Goal: Information Seeking & Learning: Learn about a topic

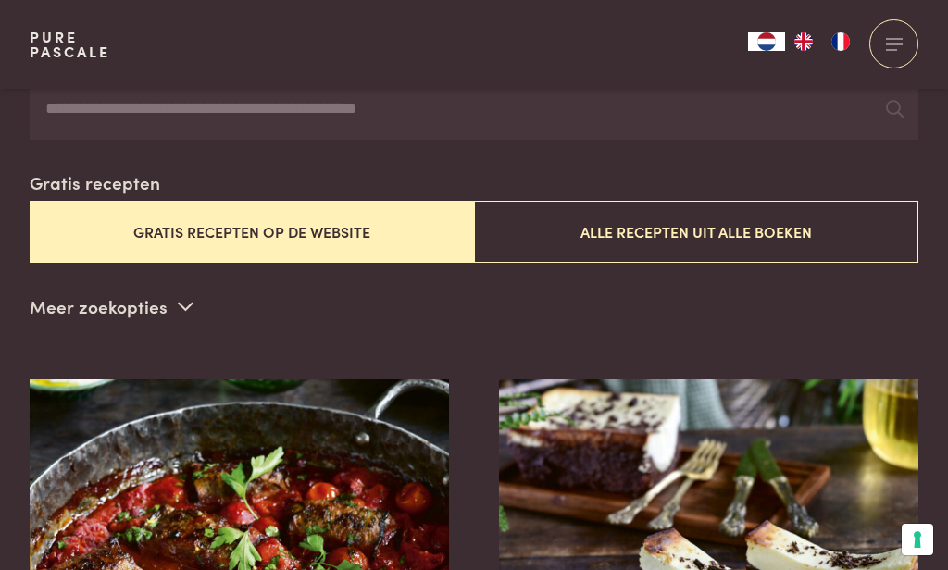
scroll to position [421, 0]
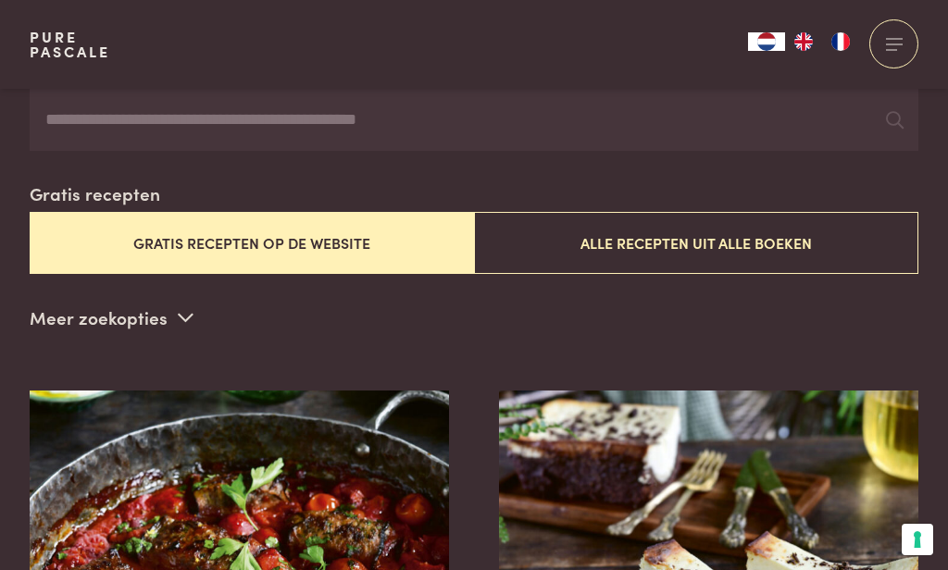
click at [186, 313] on icon at bounding box center [186, 317] width 16 height 18
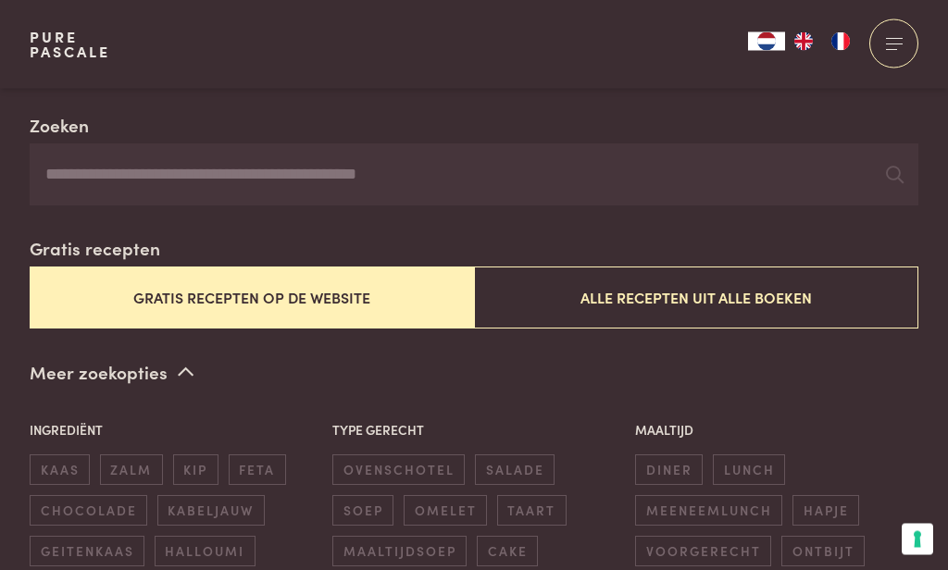
scroll to position [360, 0]
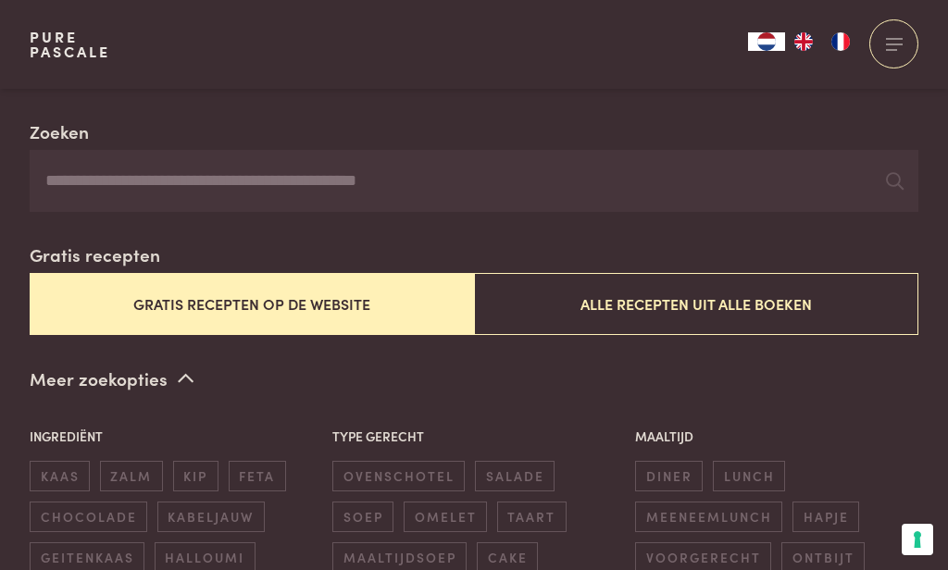
click at [140, 174] on input "Zoeken" at bounding box center [474, 181] width 888 height 63
type input "*****"
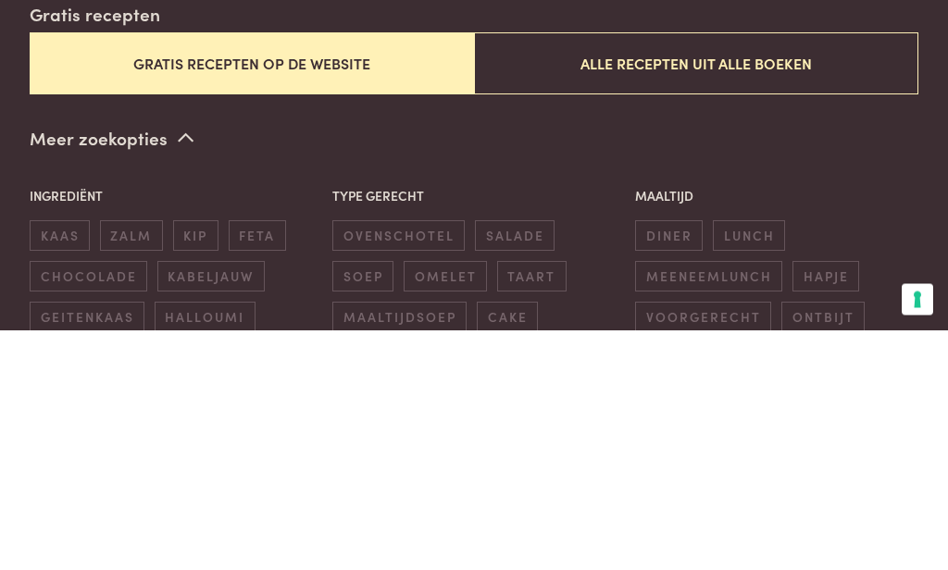
click at [329, 273] on button "Gratis recepten op de website" at bounding box center [252, 304] width 444 height 62
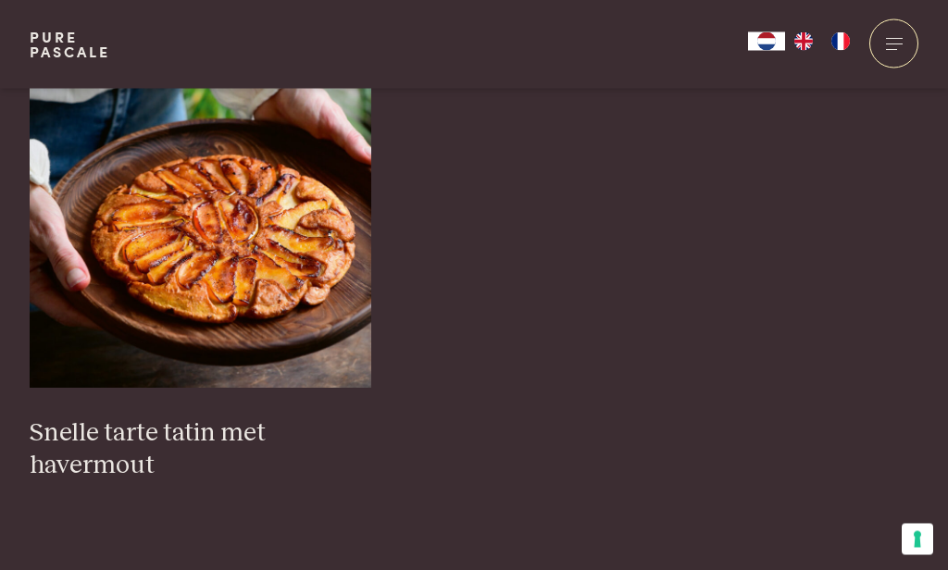
scroll to position [1678, 0]
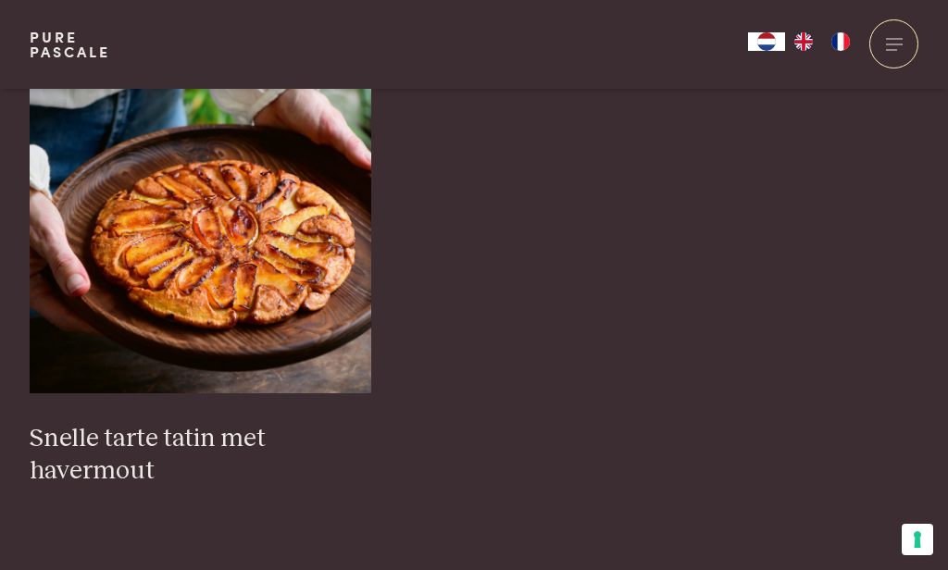
click at [272, 267] on img at bounding box center [200, 208] width 341 height 370
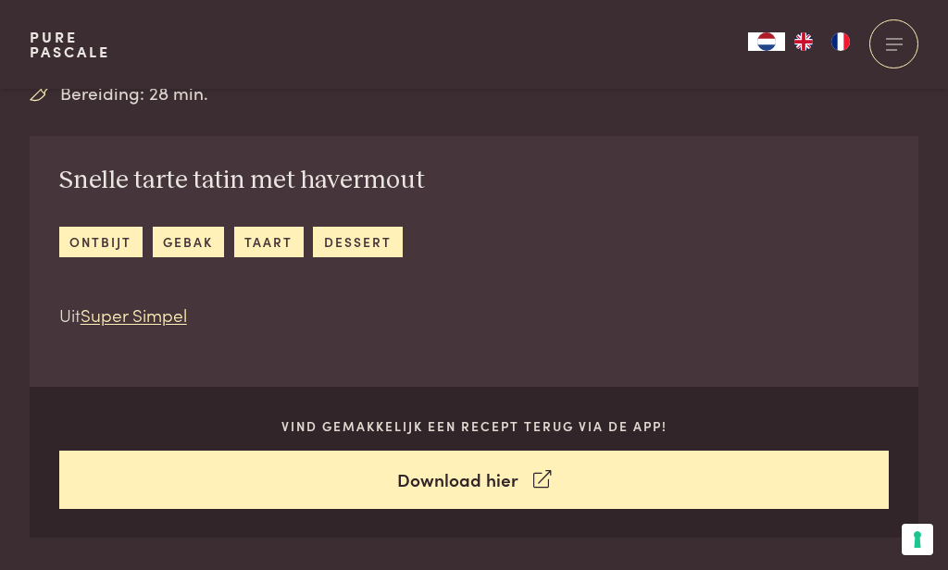
scroll to position [570, 0]
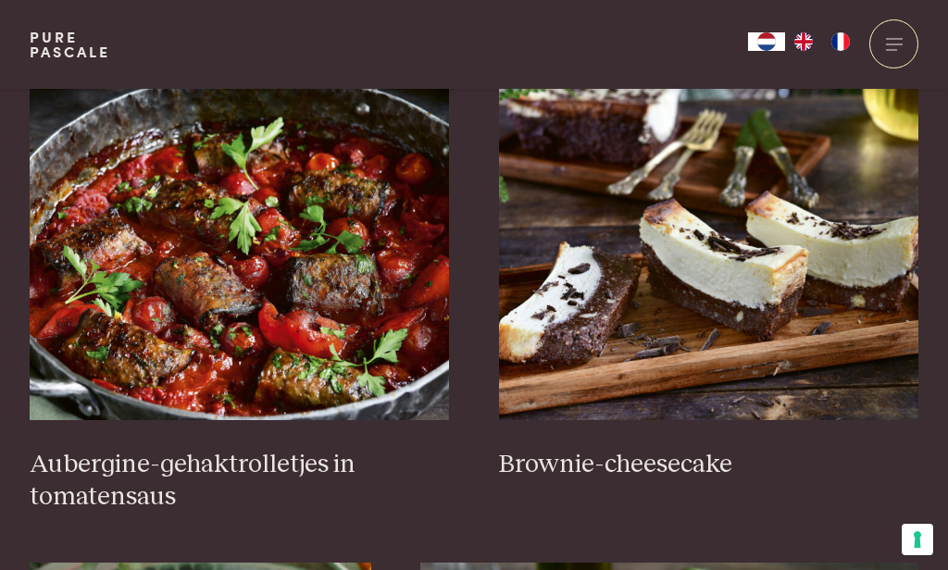
scroll to position [763, 0]
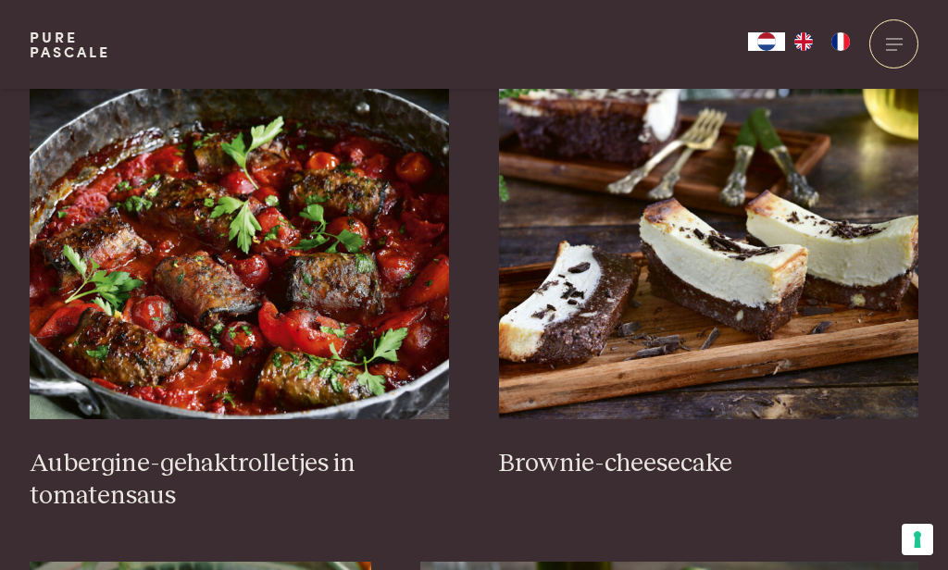
click at [718, 220] on img at bounding box center [709, 234] width 420 height 370
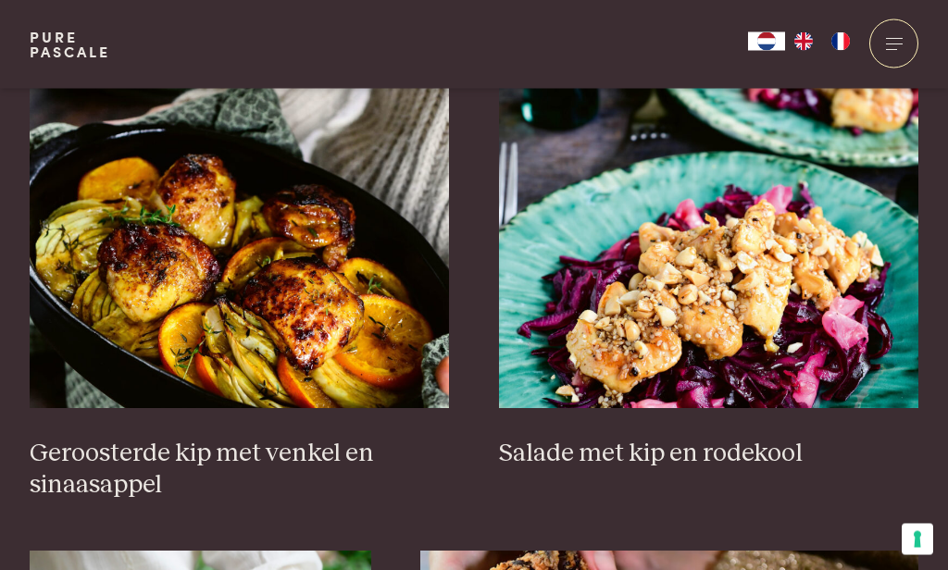
scroll to position [2312, 0]
click at [318, 277] on img at bounding box center [240, 223] width 420 height 370
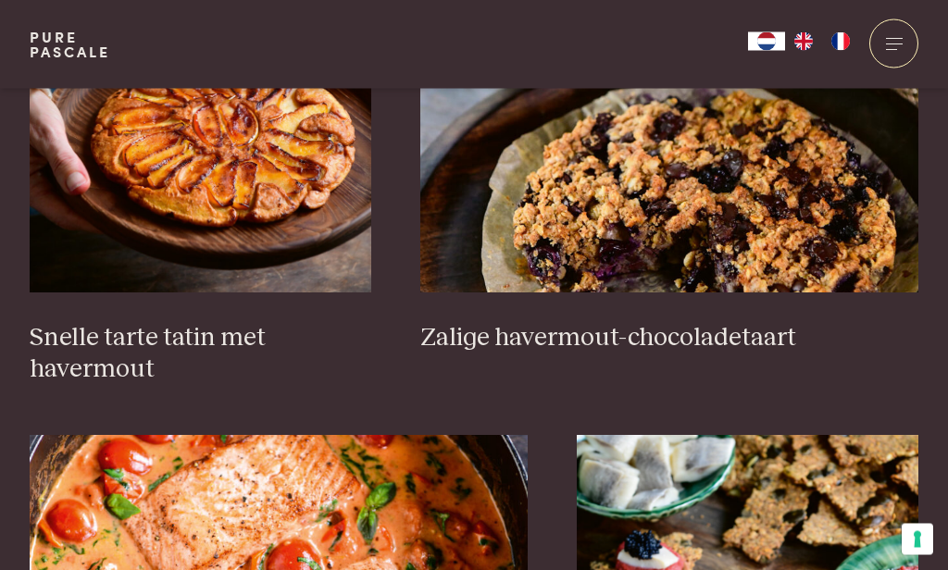
scroll to position [2940, 0]
click at [696, 119] on img at bounding box center [669, 107] width 498 height 370
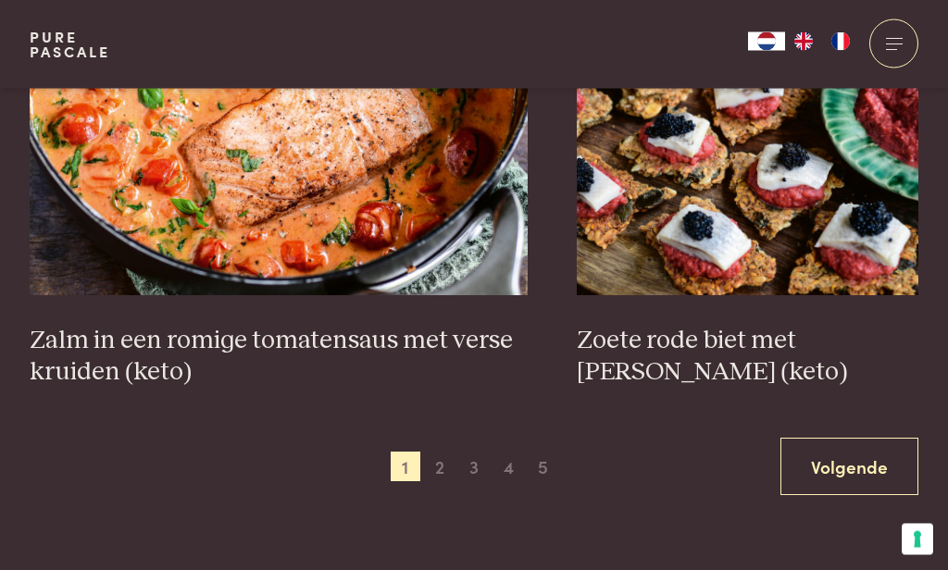
scroll to position [3451, 0]
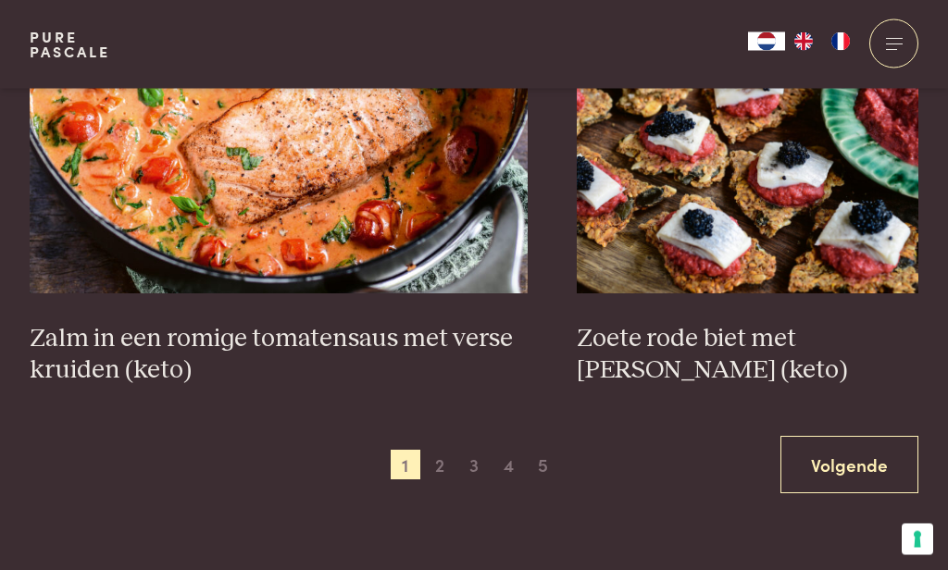
click at [438, 468] on span "2" at bounding box center [440, 466] width 30 height 30
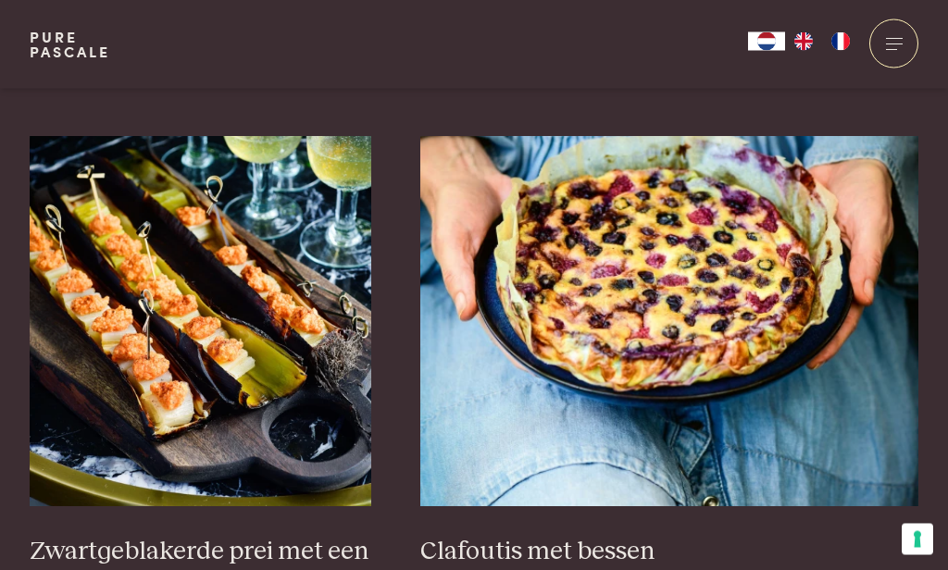
scroll to position [1156, 0]
click at [697, 281] on img at bounding box center [669, 321] width 498 height 370
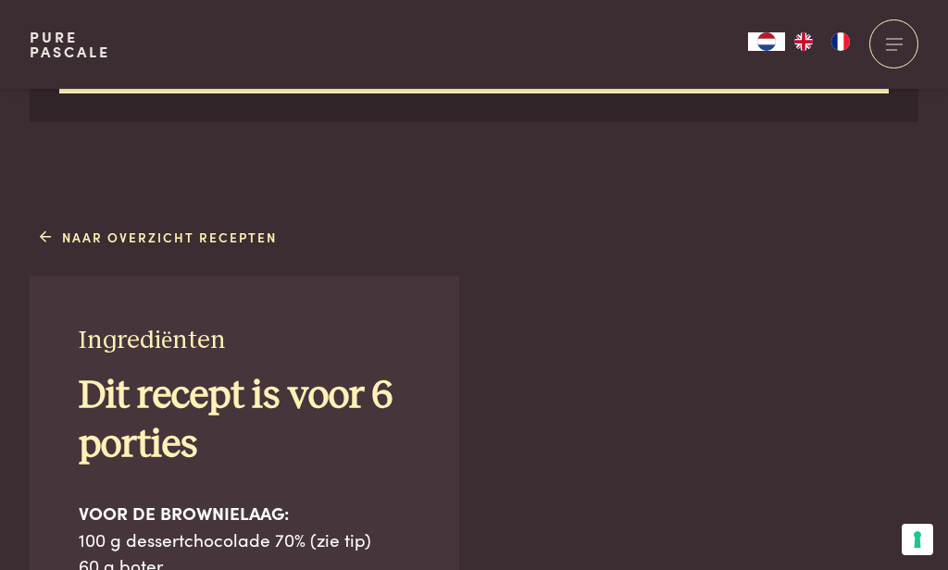
scroll to position [984, 0]
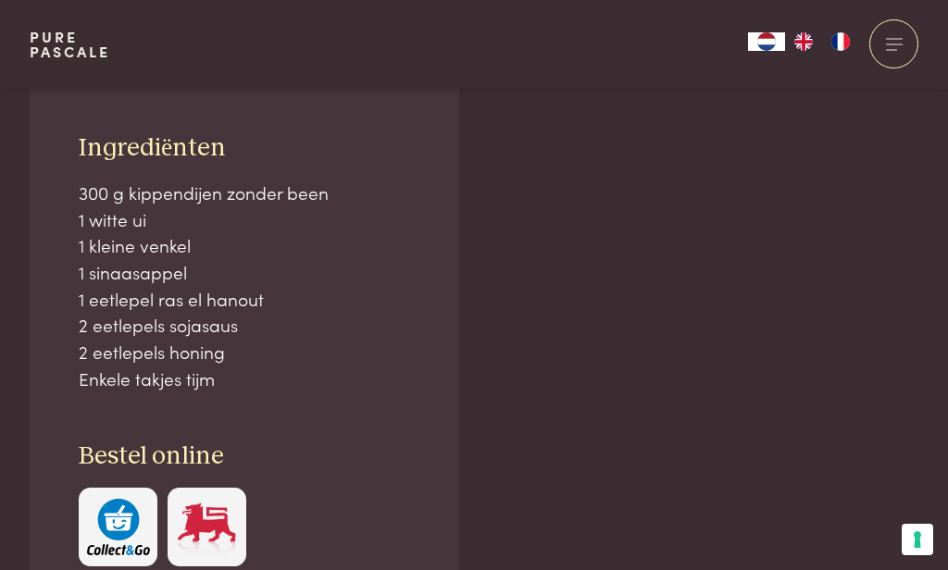
scroll to position [1173, 0]
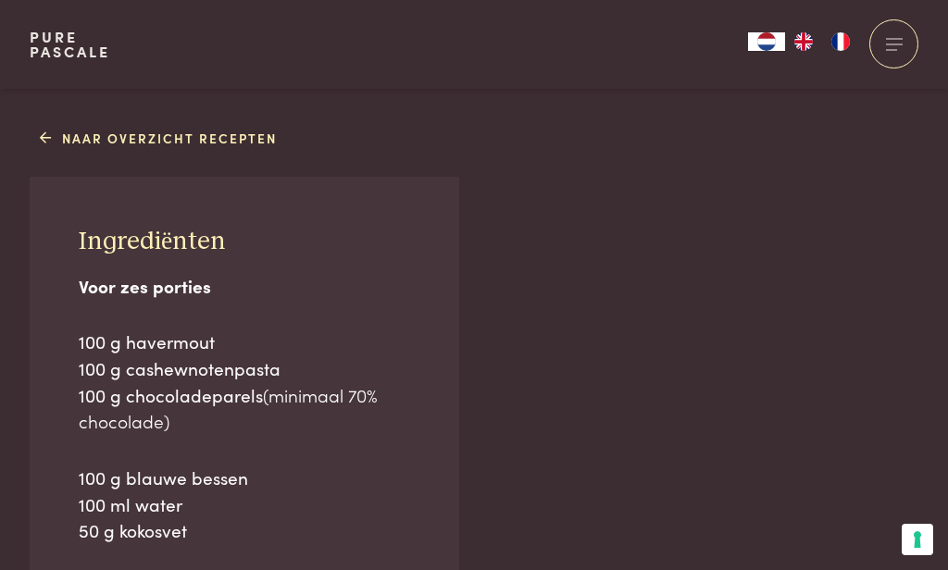
scroll to position [1085, 0]
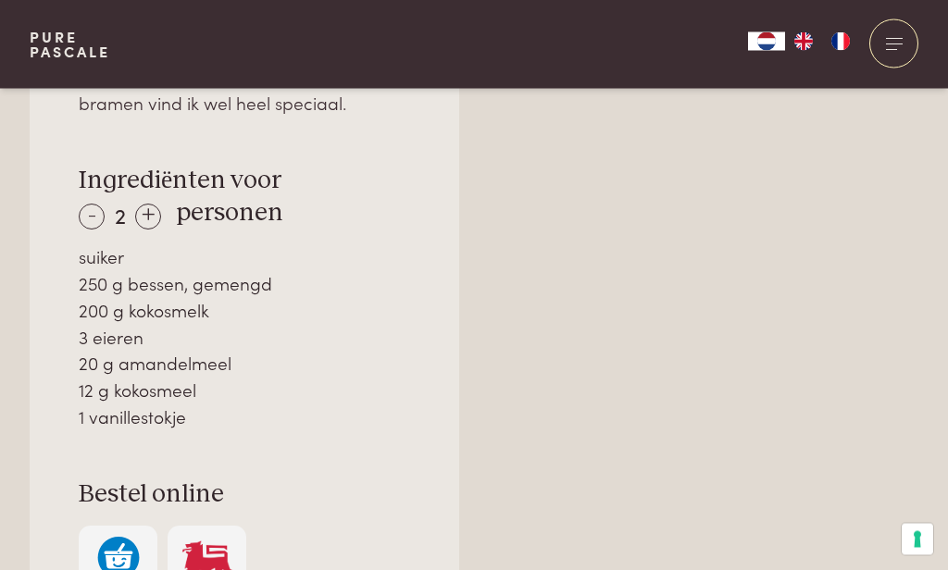
scroll to position [1330, 0]
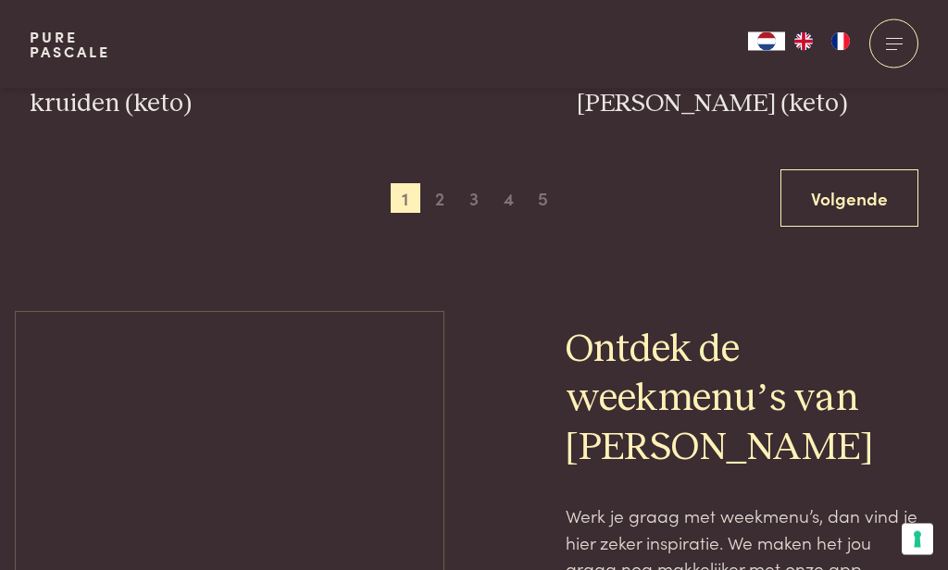
scroll to position [3716, 0]
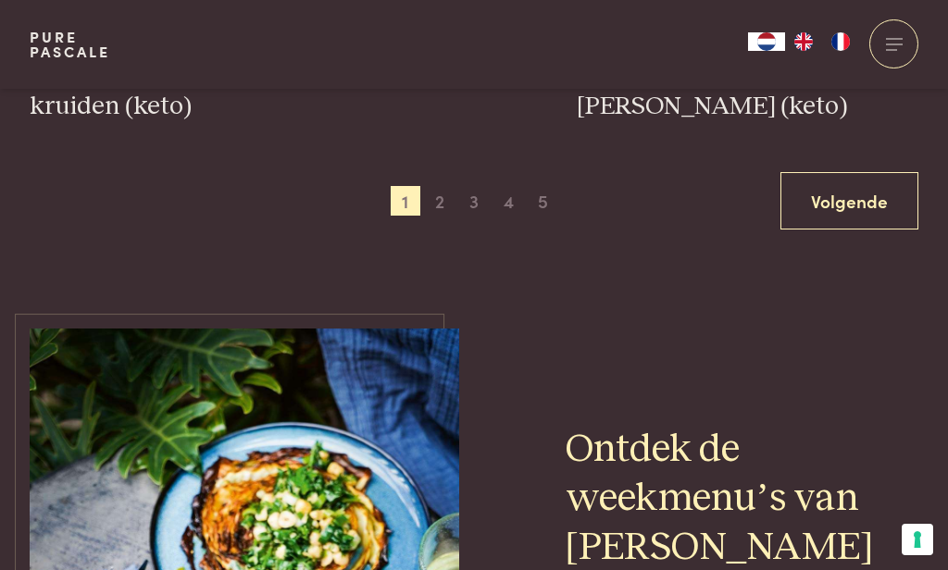
click at [442, 199] on span "2" at bounding box center [440, 201] width 30 height 30
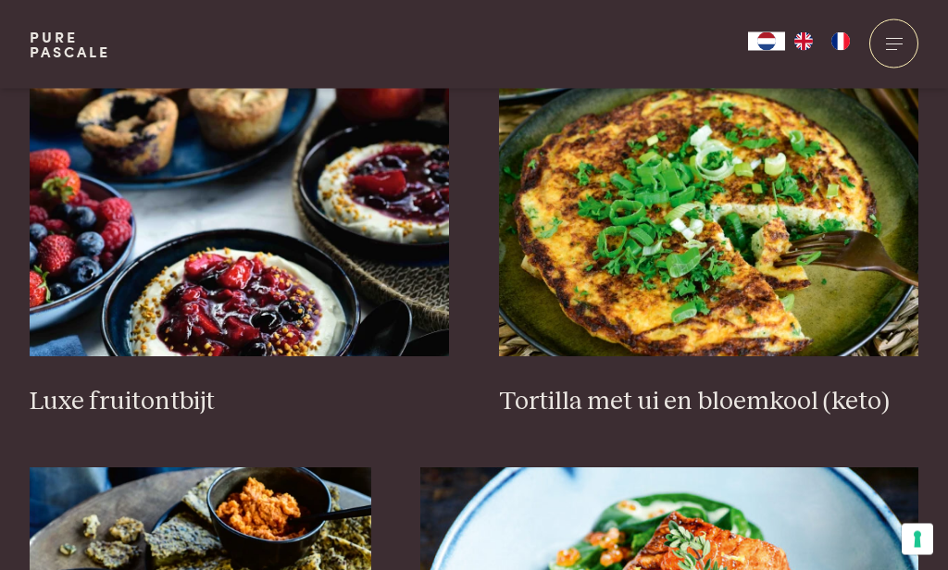
scroll to position [2332, 0]
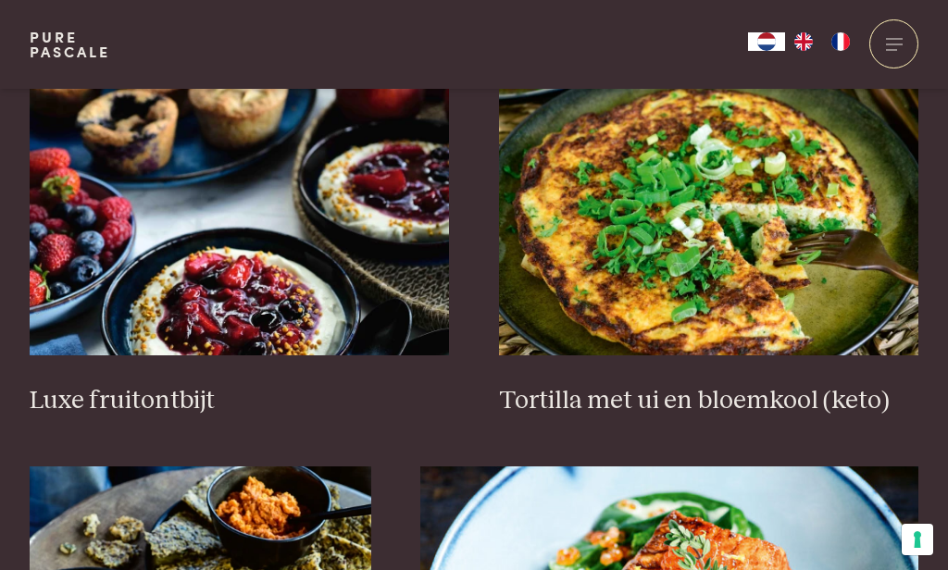
click at [285, 250] on img at bounding box center [240, 170] width 420 height 370
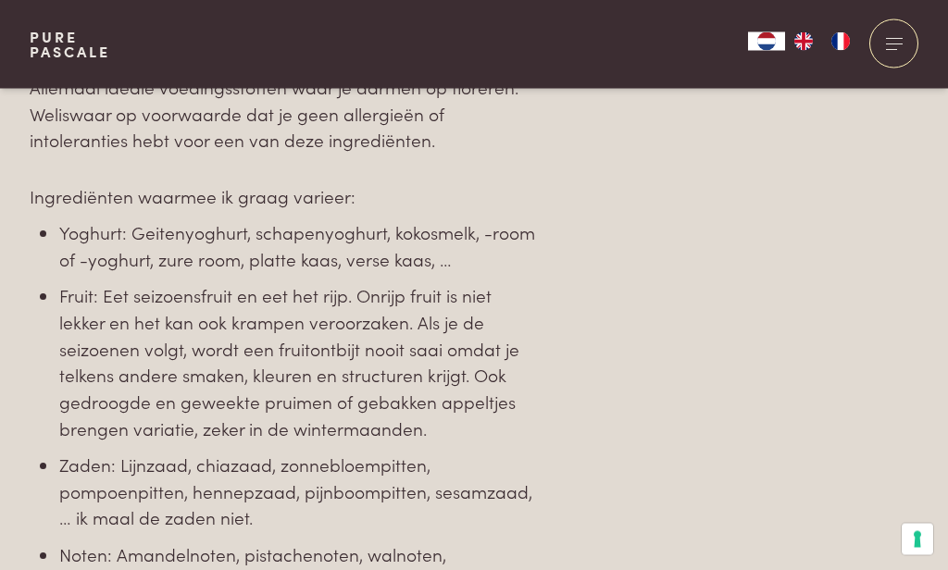
scroll to position [2567, 0]
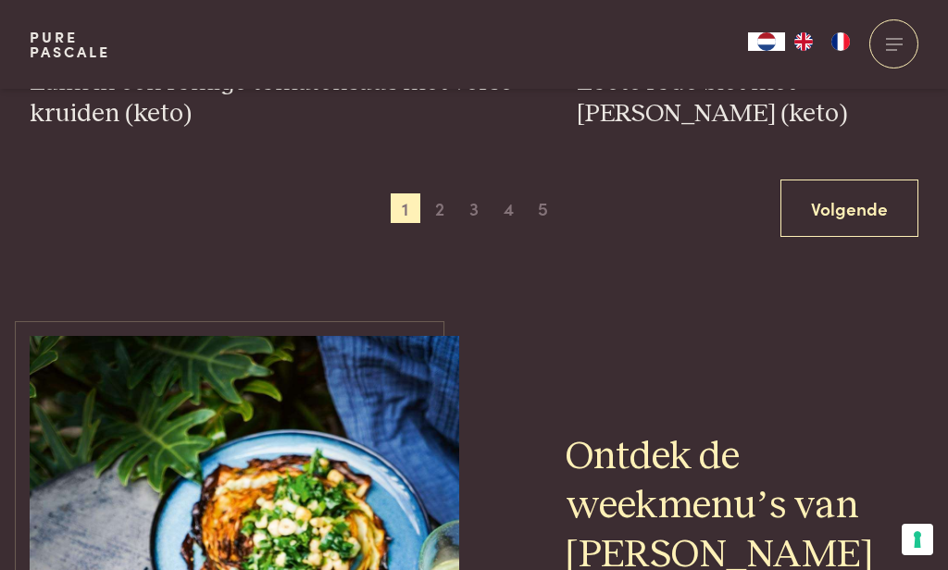
scroll to position [3707, 0]
click at [441, 208] on span "2" at bounding box center [440, 209] width 30 height 30
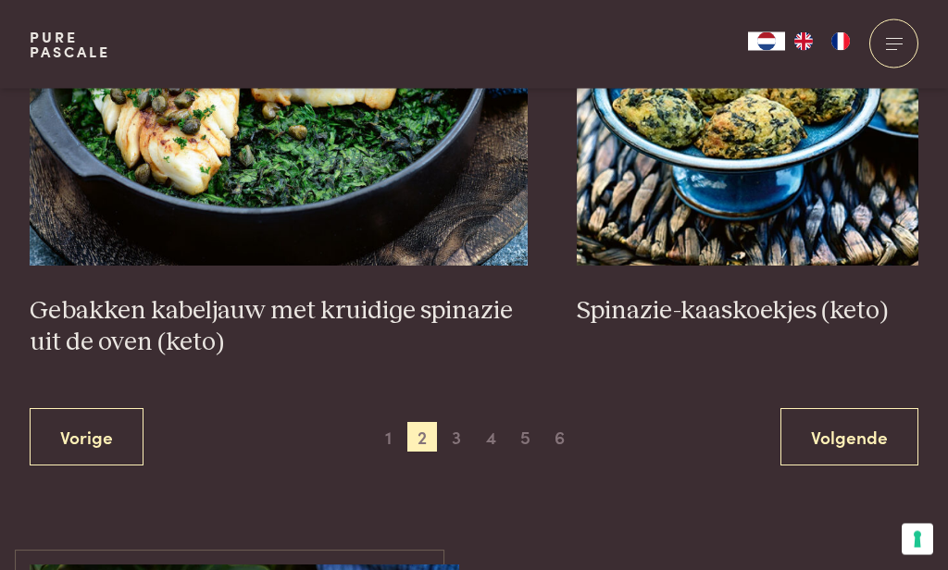
scroll to position [3420, 0]
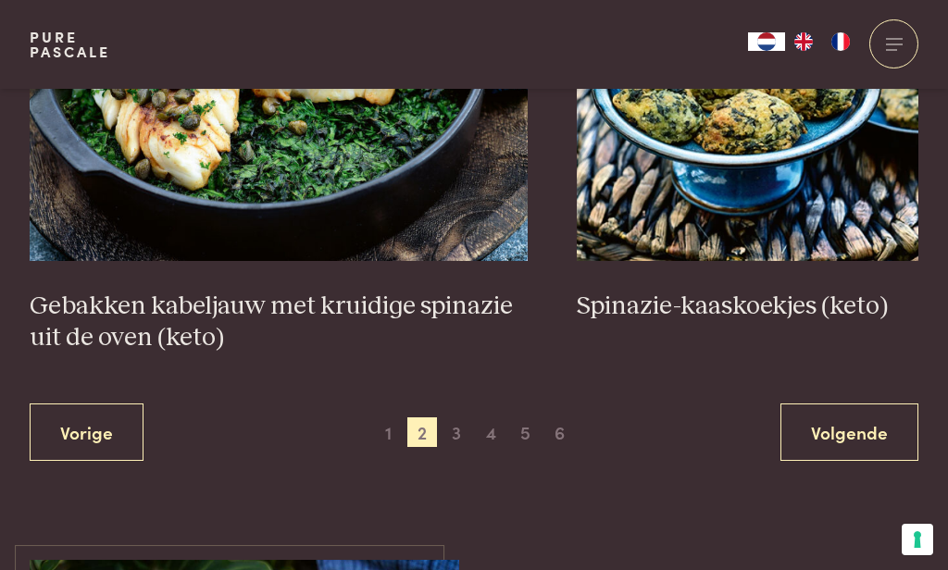
click at [453, 430] on span "3" at bounding box center [456, 432] width 30 height 30
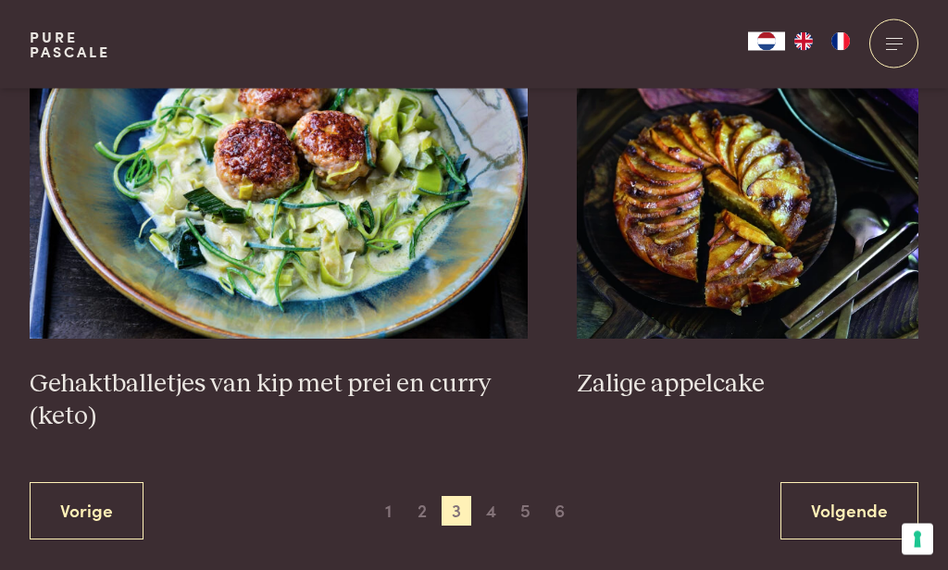
scroll to position [3503, 0]
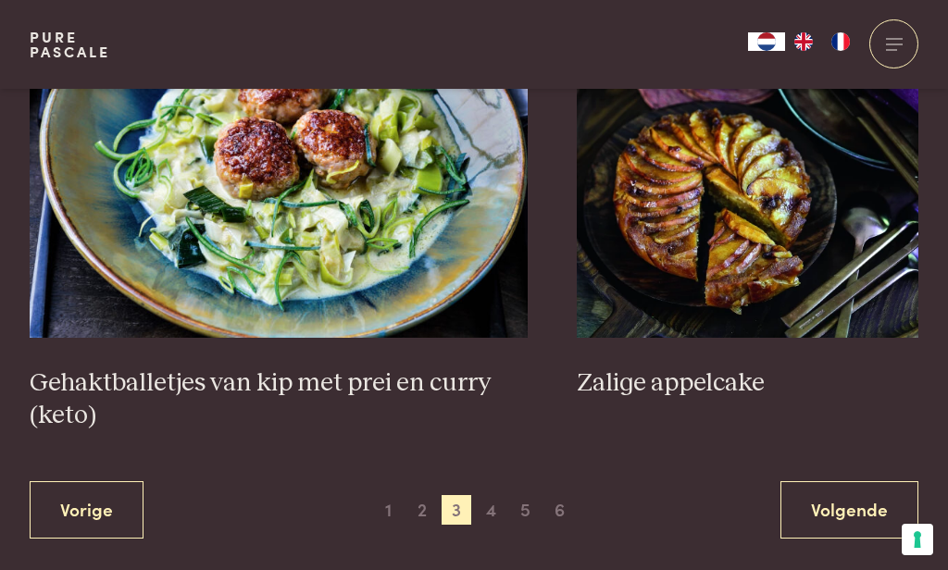
click at [744, 155] on img at bounding box center [747, 153] width 341 height 370
click at [494, 518] on span "4" at bounding box center [492, 510] width 30 height 30
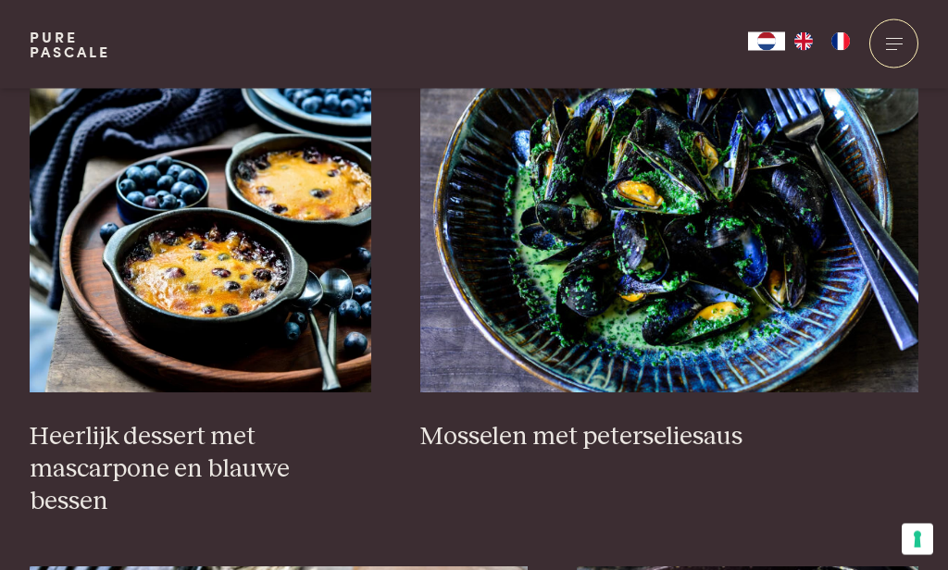
scroll to position [1302, 0]
click at [255, 266] on img at bounding box center [200, 207] width 341 height 370
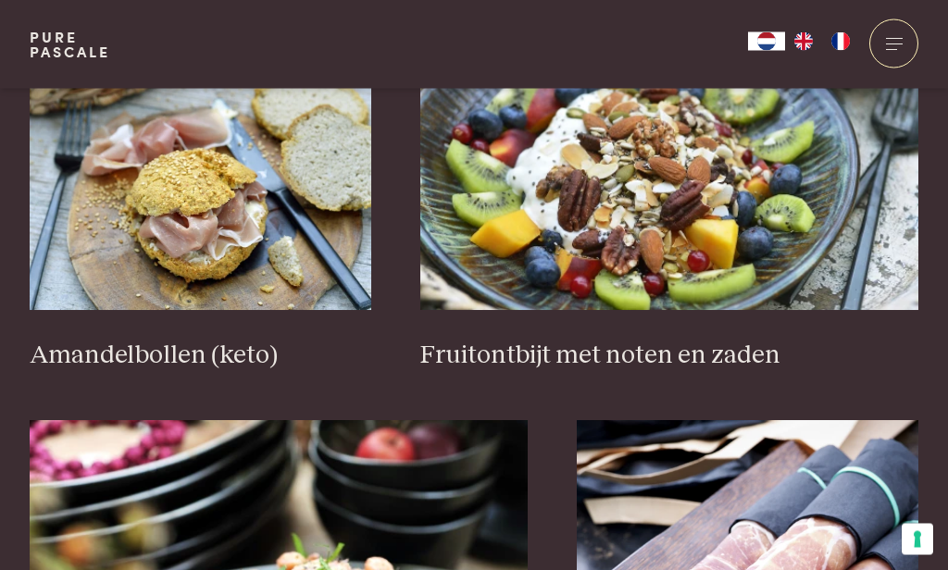
scroll to position [2923, 0]
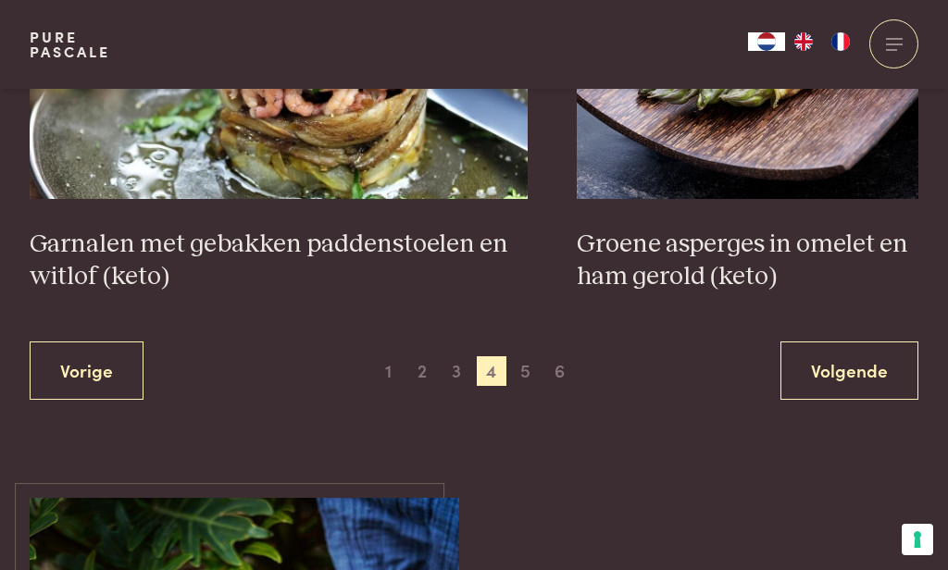
click at [518, 374] on span "5" at bounding box center [526, 371] width 30 height 30
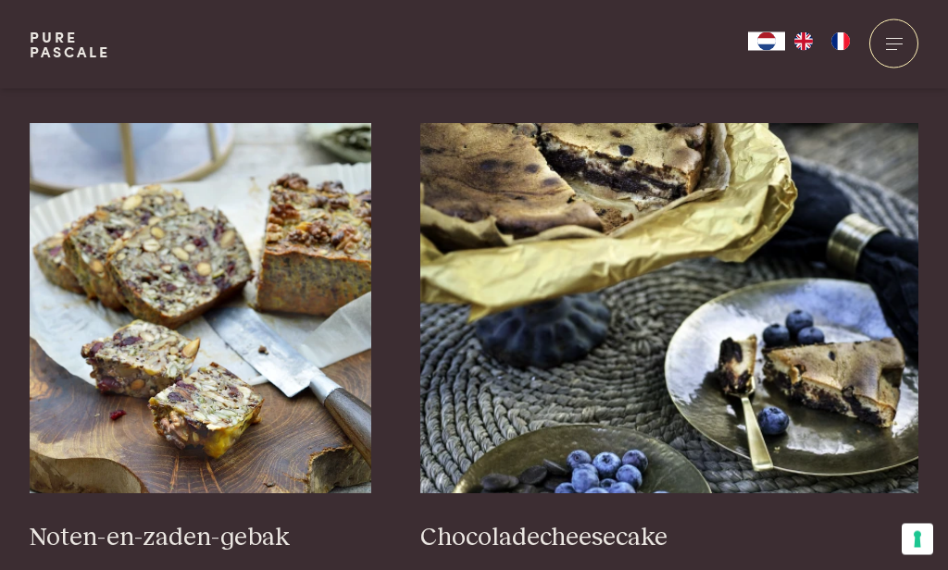
scroll to position [1201, 0]
click at [688, 304] on img at bounding box center [669, 308] width 498 height 370
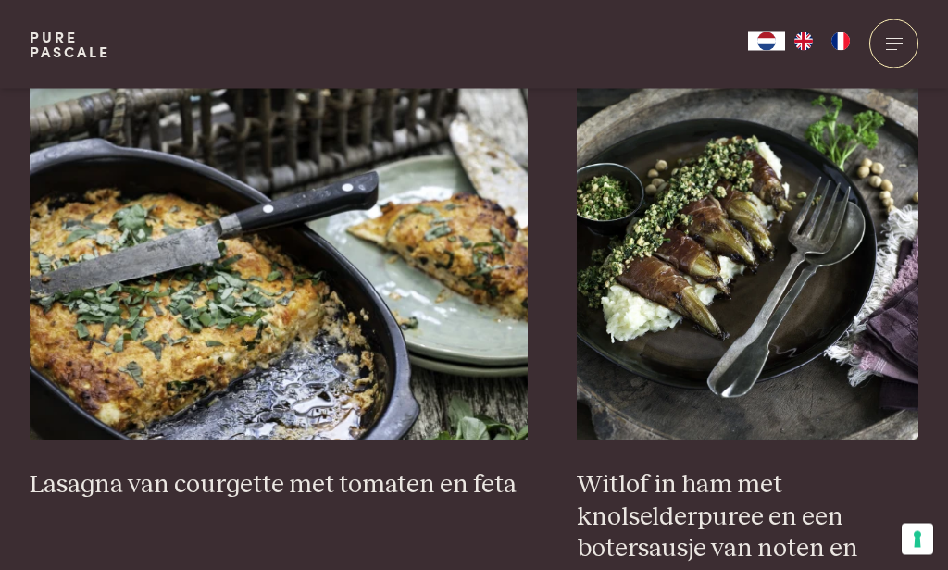
scroll to position [1738, 0]
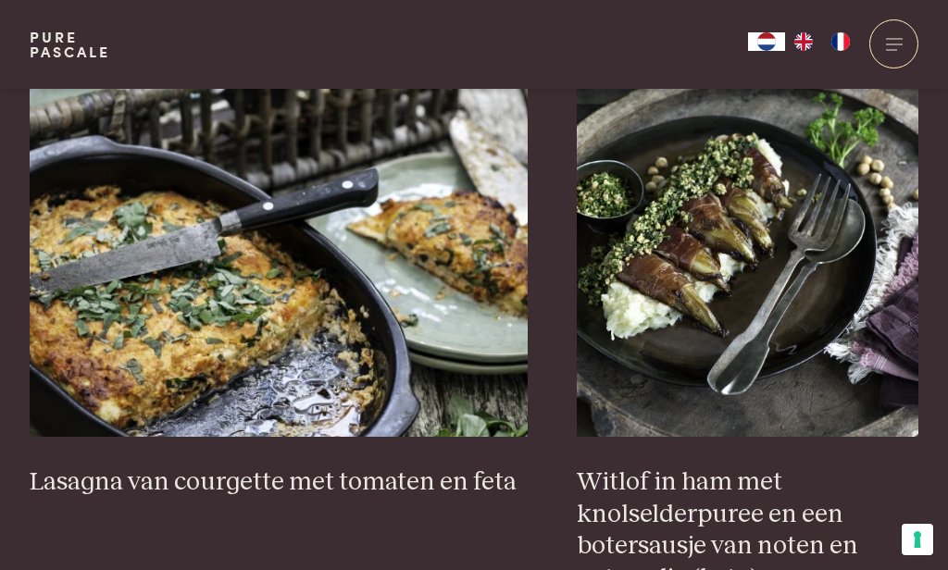
click at [292, 241] on img at bounding box center [279, 252] width 498 height 370
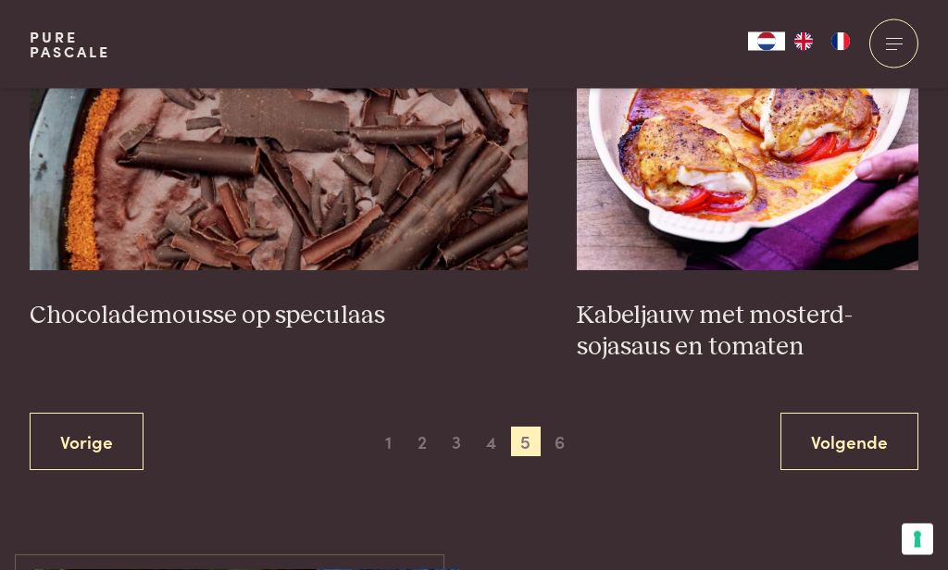
scroll to position [3476, 0]
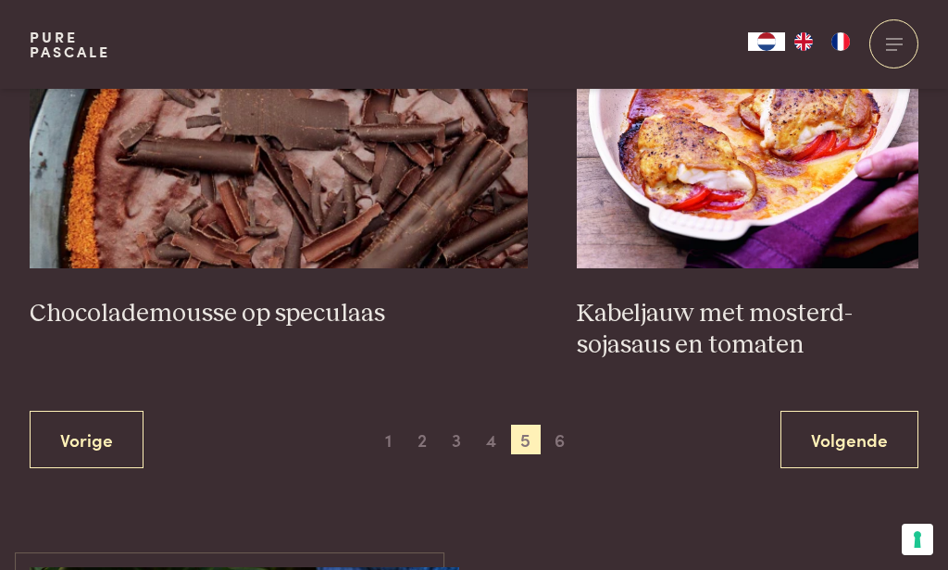
click at [563, 439] on span "6" at bounding box center [560, 440] width 30 height 30
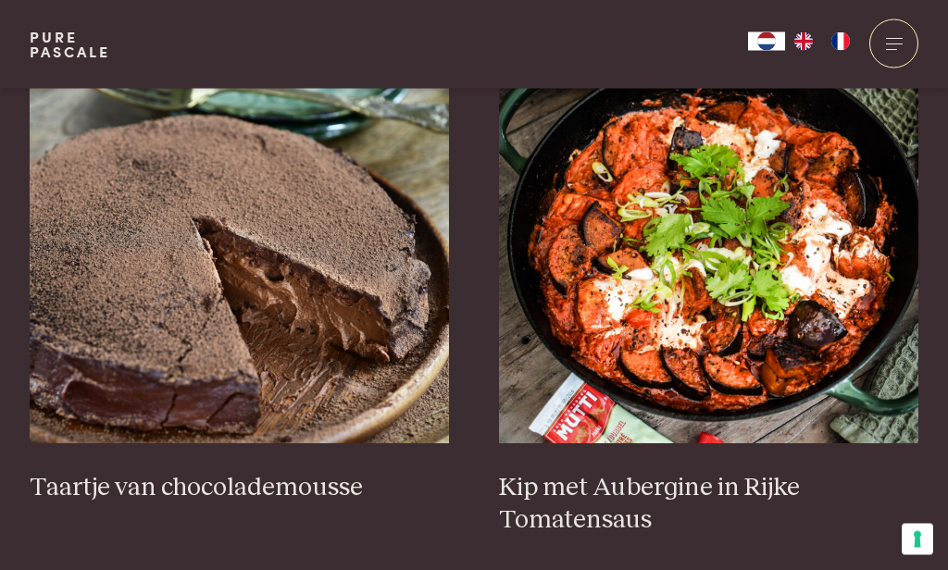
scroll to position [739, 0]
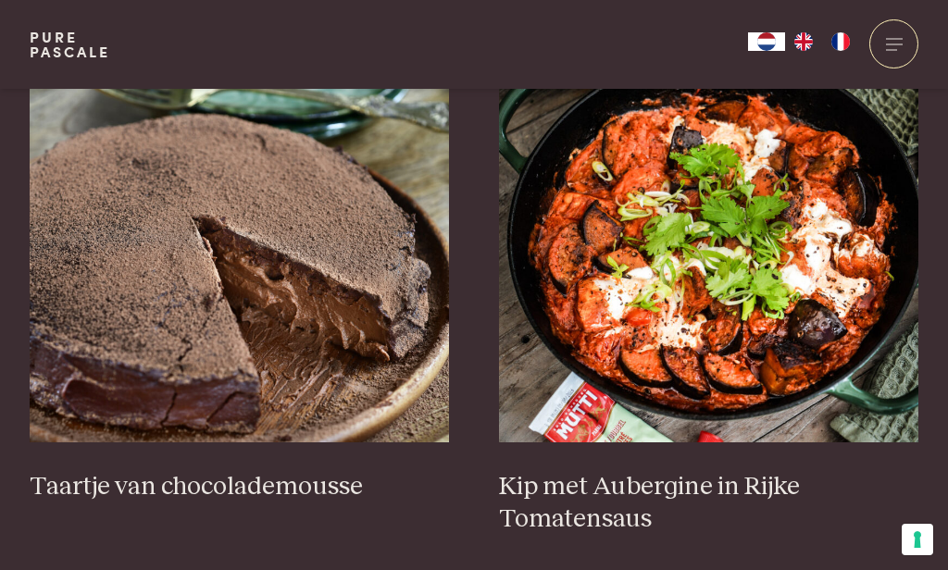
click at [713, 247] on img at bounding box center [709, 257] width 420 height 370
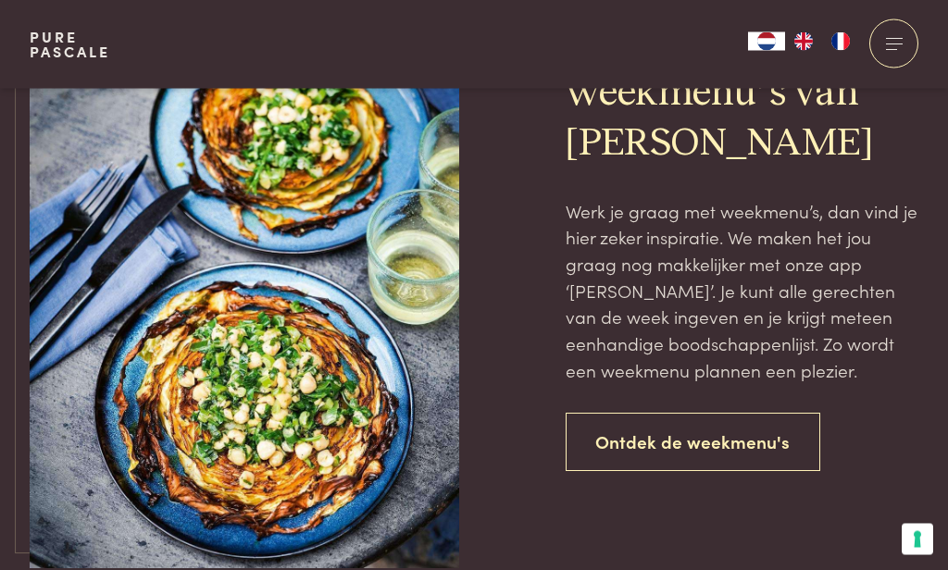
scroll to position [1557, 0]
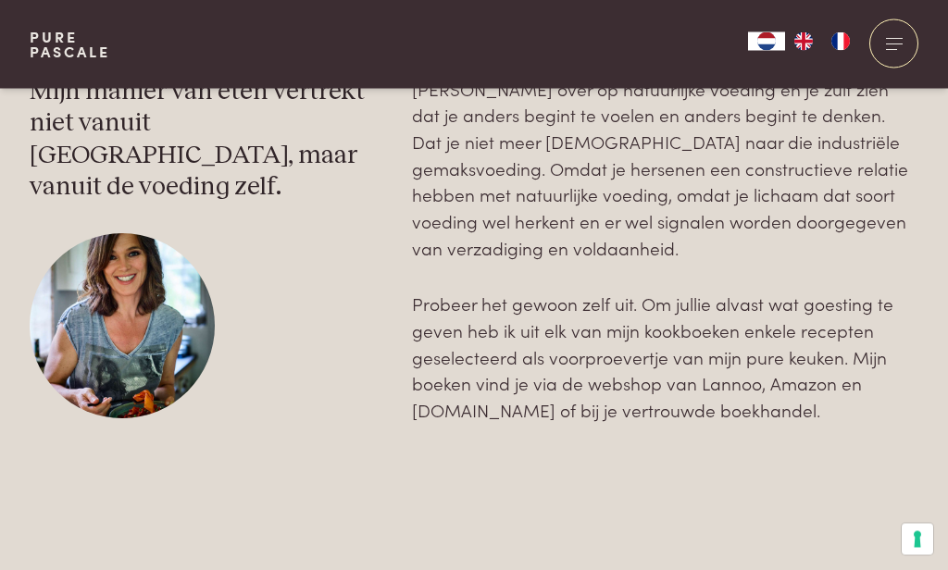
scroll to position [2966, 0]
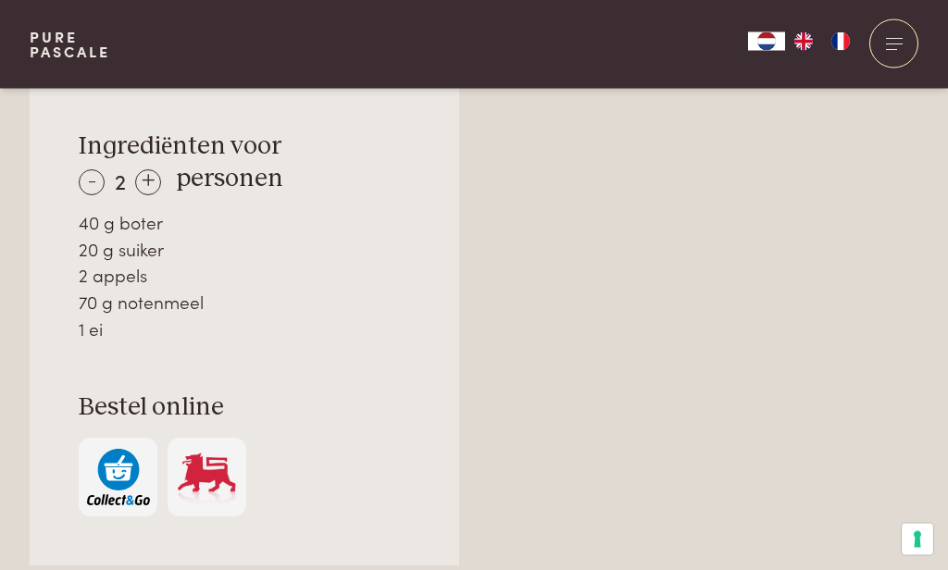
scroll to position [1312, 0]
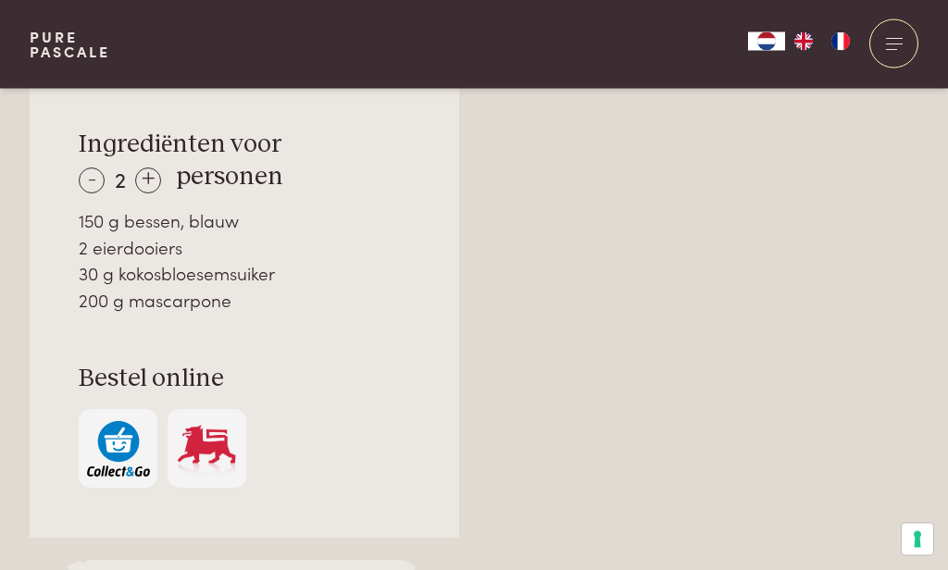
scroll to position [1315, 0]
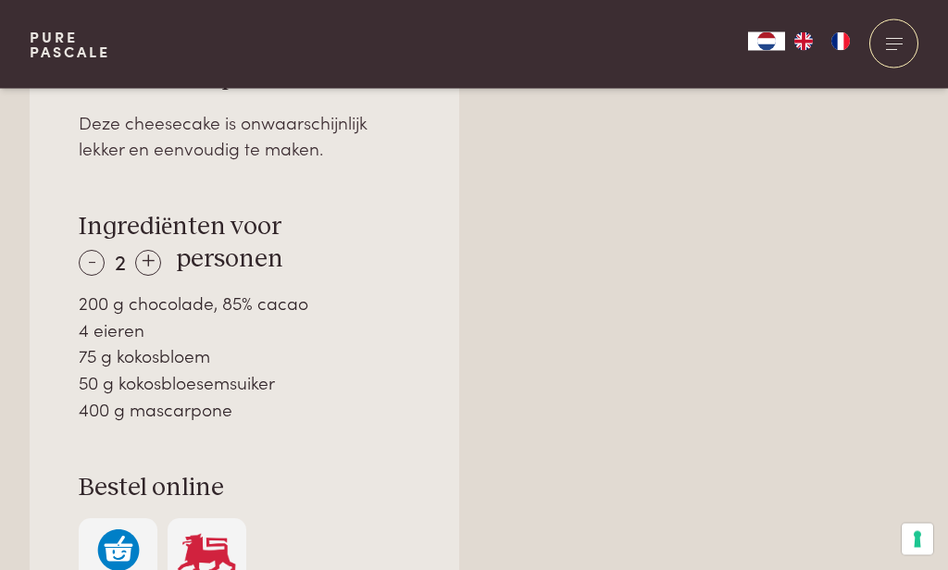
scroll to position [1234, 0]
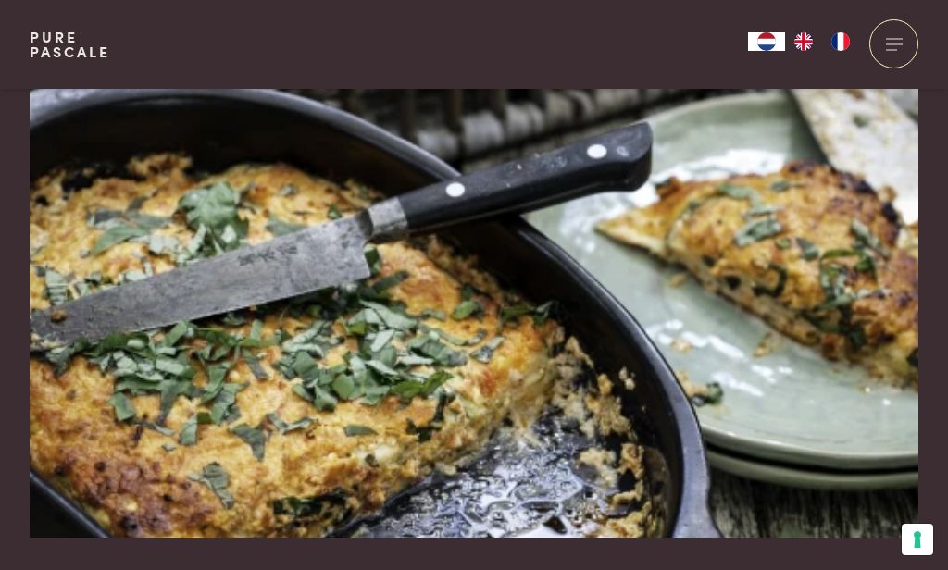
scroll to position [83, 0]
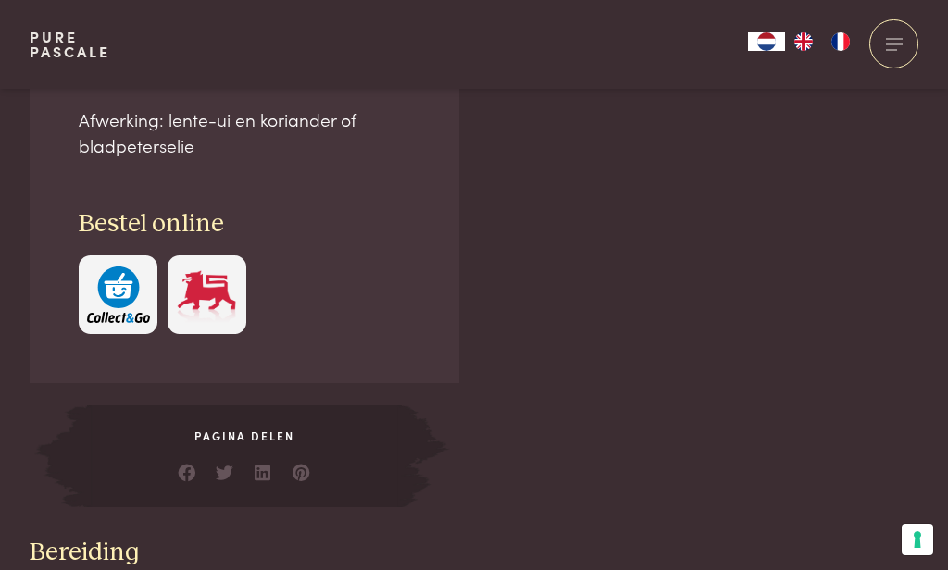
scroll to position [1422, 0]
